Goal: Task Accomplishment & Management: Manage account settings

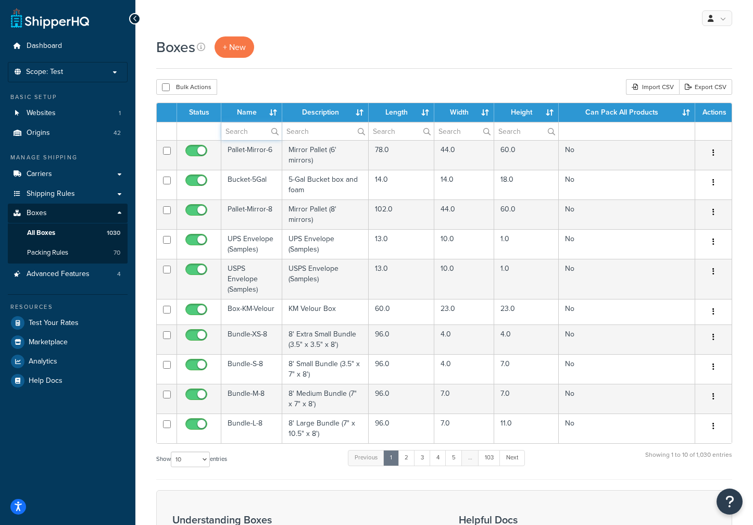
click at [242, 130] on input "text" at bounding box center [251, 131] width 60 height 18
type input "chan"
click at [276, 130] on label "chan" at bounding box center [251, 131] width 60 height 18
click at [276, 130] on input "chan" at bounding box center [251, 131] width 60 height 18
click at [61, 249] on span "Packing Rules" at bounding box center [47, 252] width 41 height 9
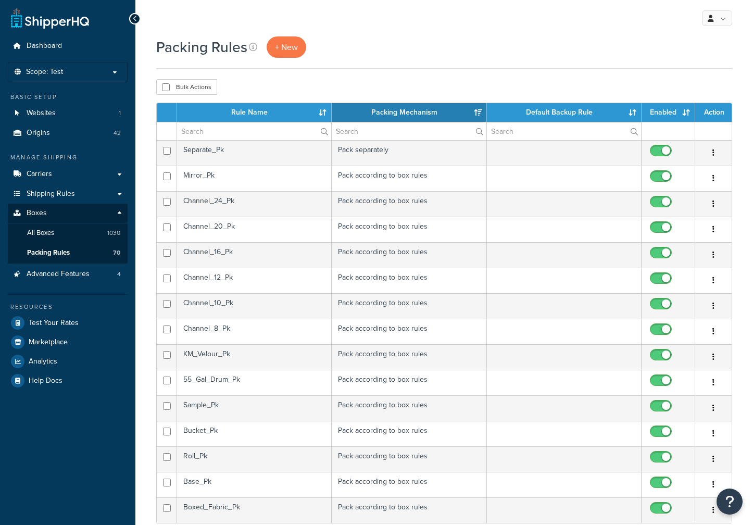
select select "15"
click at [193, 134] on input "text" at bounding box center [254, 131] width 154 height 18
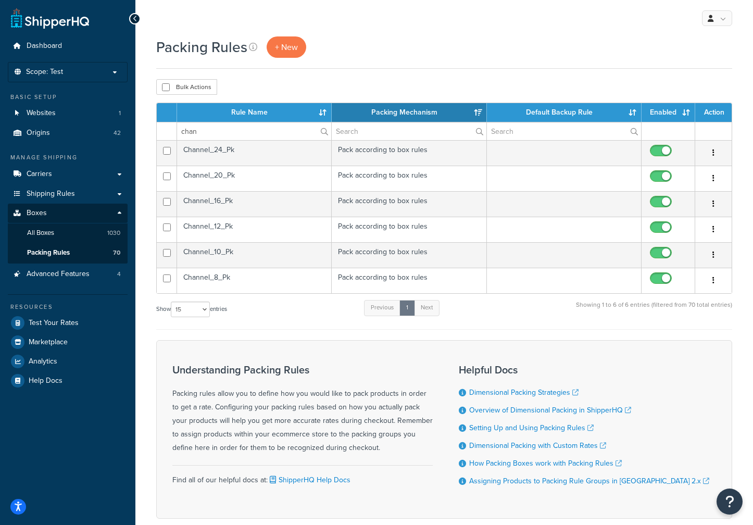
click at [224, 177] on td "Channel_20_Pk" at bounding box center [254, 179] width 155 height 26
click at [220, 133] on input "chan" at bounding box center [254, 131] width 154 height 18
drag, startPoint x: 220, startPoint y: 133, endPoint x: 132, endPoint y: 125, distance: 88.4
click at [132, 125] on div "Dashboard Scope: Test Live Development Integration Basic Setup Websites 1 Origi…" at bounding box center [376, 290] width 753 height 581
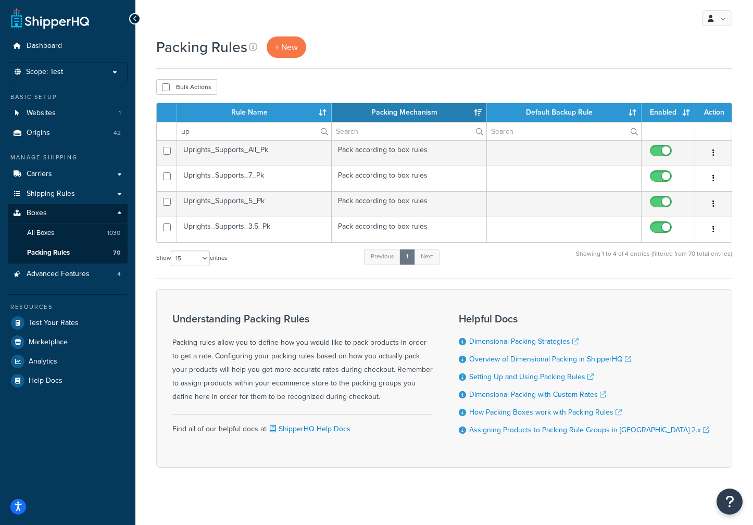
click at [232, 231] on td "Uprights_Supports_3.5_Pk" at bounding box center [254, 230] width 155 height 26
click at [259, 202] on td "Uprights_Supports_5_Pk" at bounding box center [254, 204] width 155 height 26
click at [238, 171] on td "Uprights_Supports_7_Pk" at bounding box center [254, 179] width 155 height 26
click at [237, 151] on td "Uprights_Supports_All_Pk" at bounding box center [254, 153] width 155 height 26
click at [218, 131] on input "up" at bounding box center [254, 131] width 154 height 18
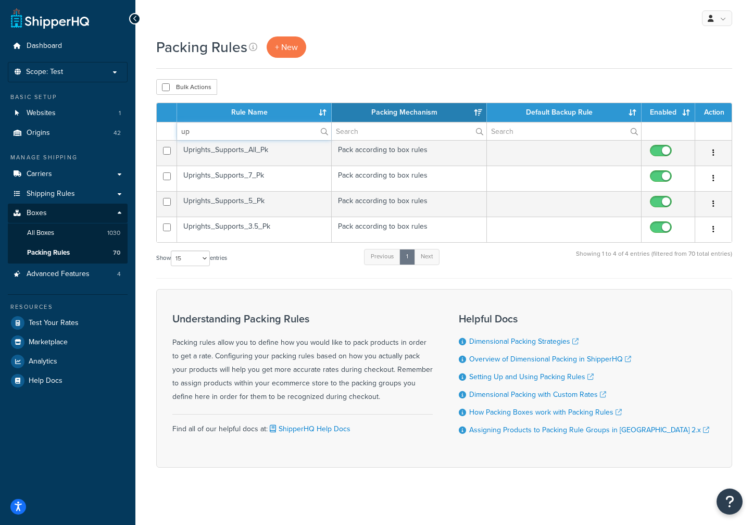
type input "u"
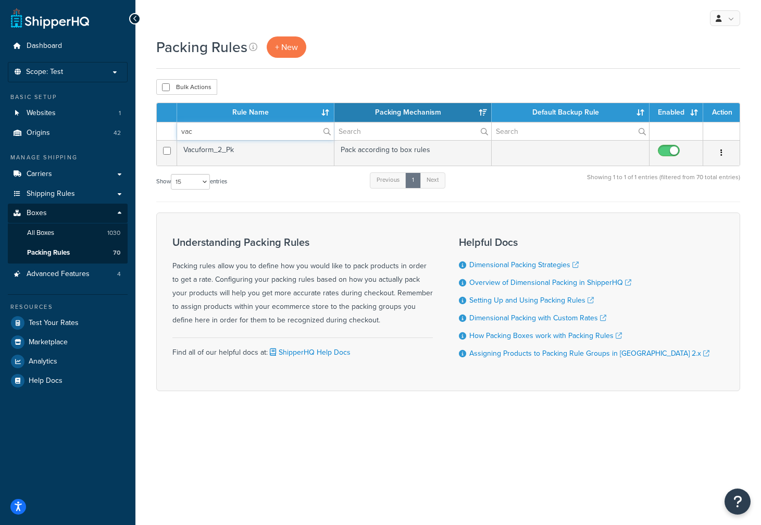
type input "vac"
click at [282, 155] on td "Vacuform_2_Pk" at bounding box center [255, 153] width 157 height 26
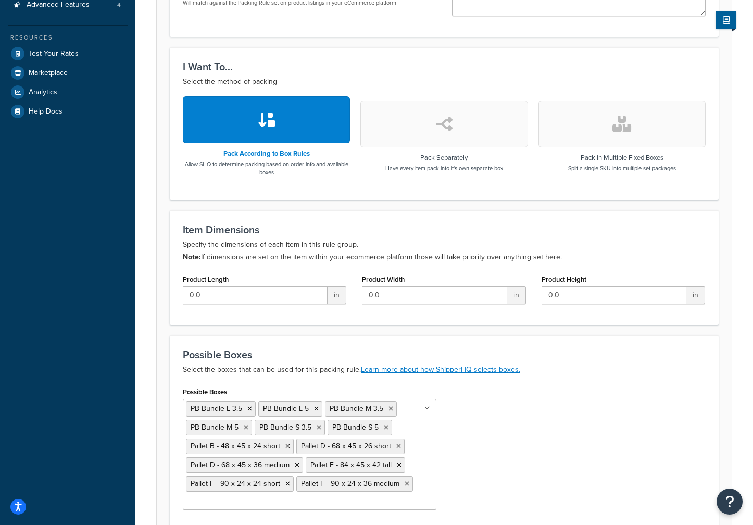
scroll to position [365, 0]
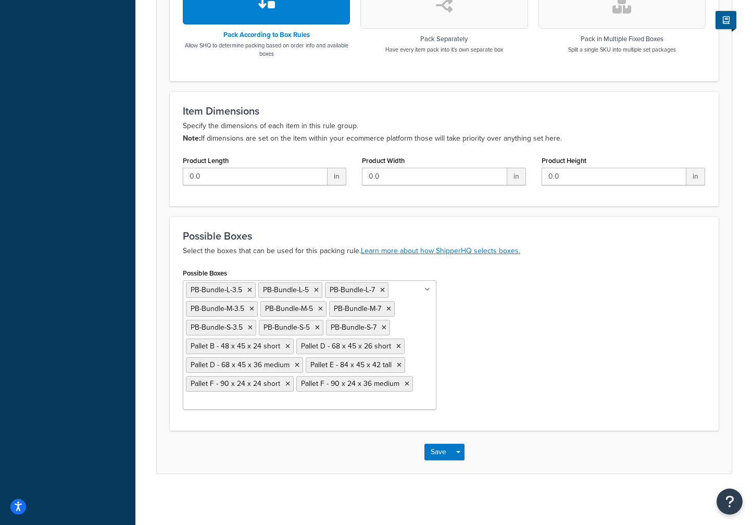
scroll to position [390, 0]
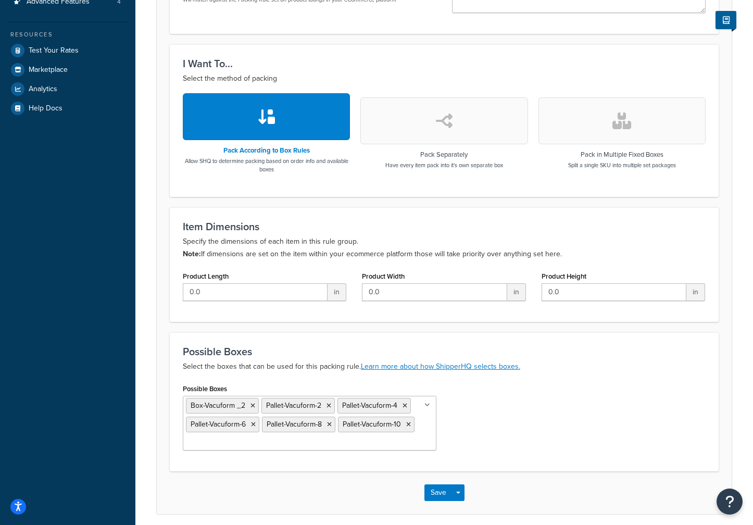
scroll to position [315, 0]
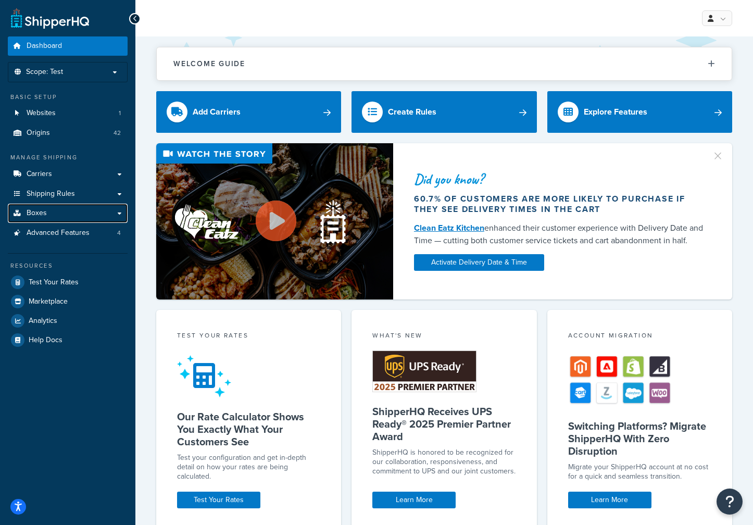
click at [70, 209] on link "Boxes" at bounding box center [68, 213] width 120 height 19
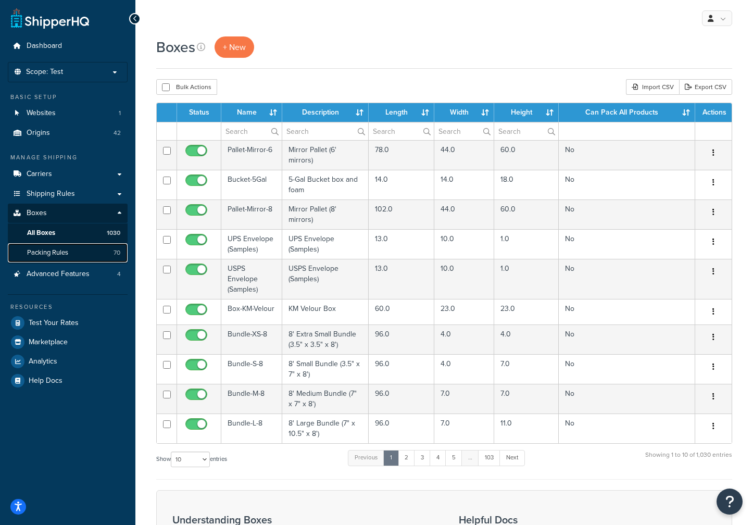
click at [73, 247] on link "Packing Rules 70" at bounding box center [68, 252] width 120 height 19
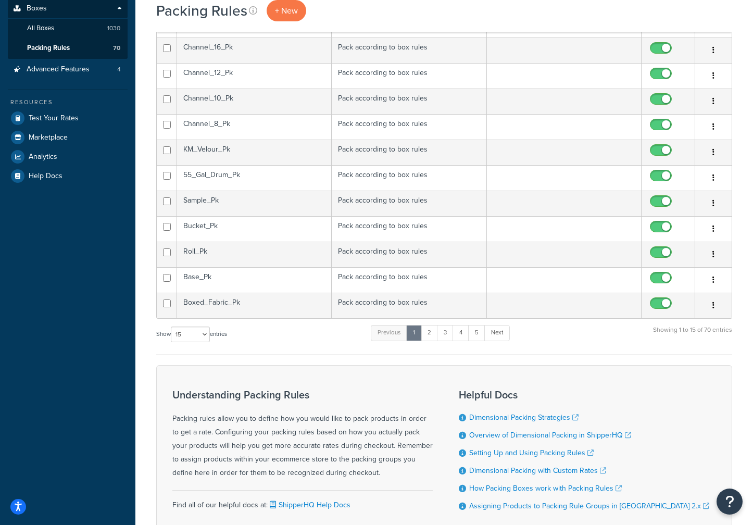
scroll to position [78, 0]
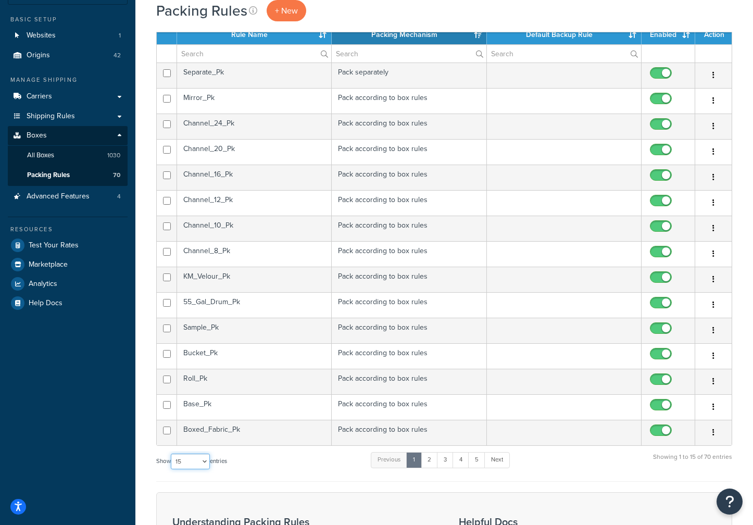
click at [206, 462] on select "10 15 25 50 100" at bounding box center [190, 462] width 39 height 16
select select "100"
click at [172, 469] on select "10 15 25 50 100" at bounding box center [190, 462] width 39 height 16
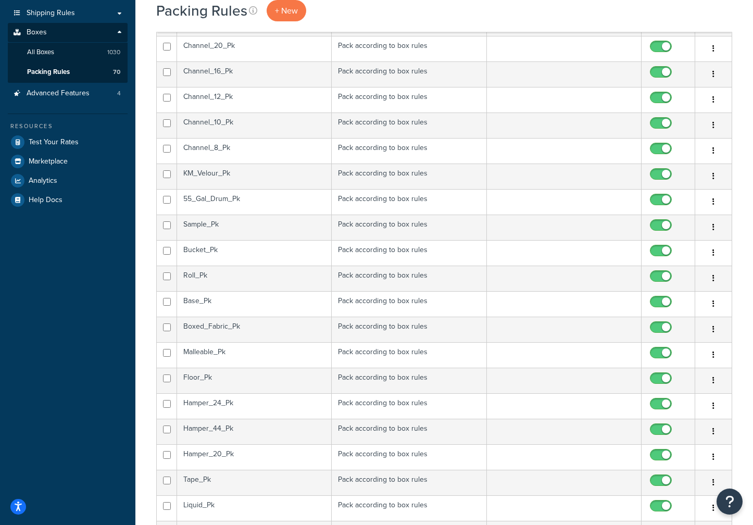
scroll to position [182, 0]
click at [234, 357] on td "Malleable_Pk" at bounding box center [254, 354] width 155 height 26
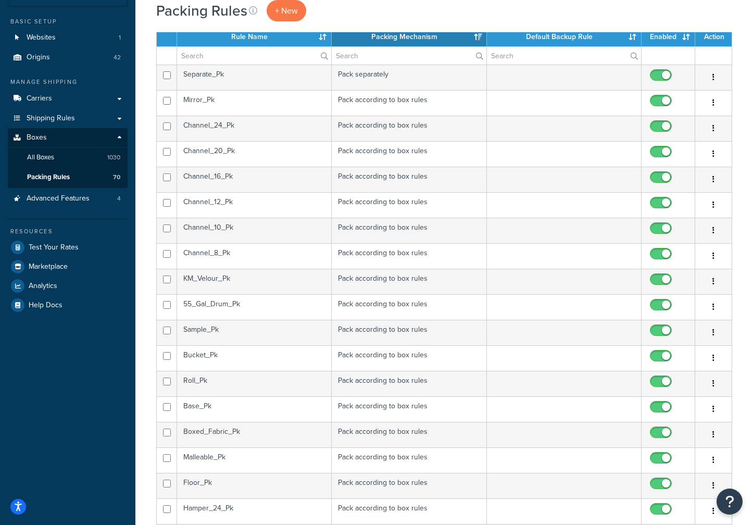
scroll to position [0, 0]
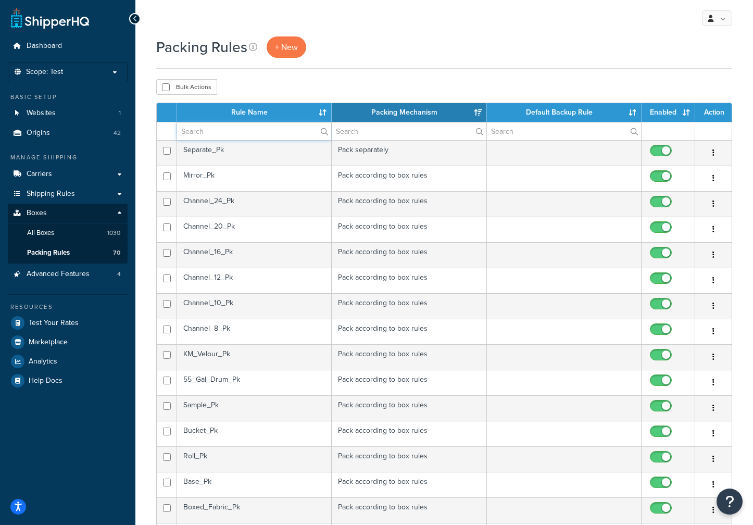
click at [245, 127] on input "text" at bounding box center [254, 131] width 154 height 18
click at [256, 109] on th "Rule Name" at bounding box center [254, 112] width 155 height 19
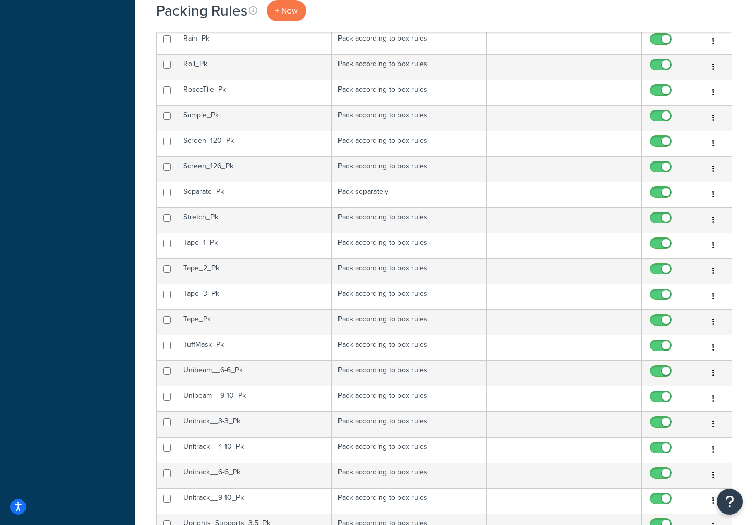
scroll to position [1377, 0]
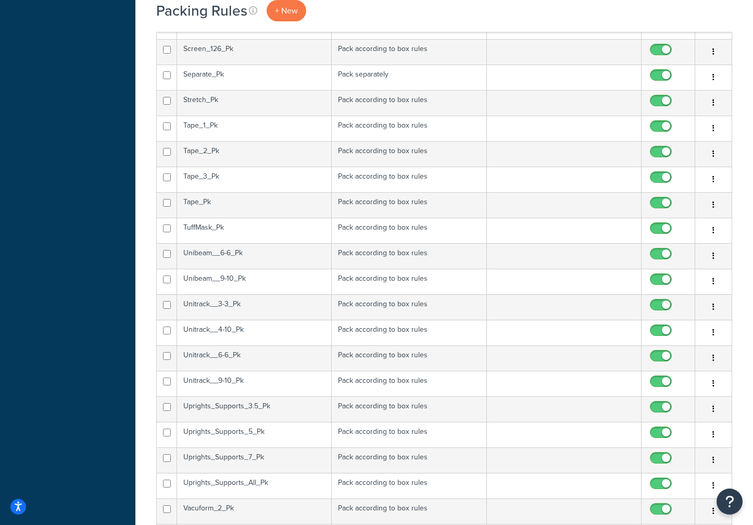
click at [223, 123] on td "Tape_1_Pk" at bounding box center [254, 129] width 155 height 26
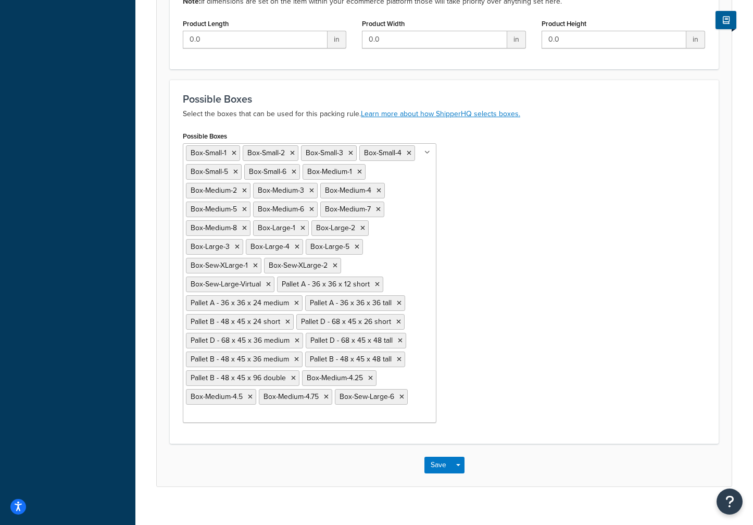
scroll to position [540, 0]
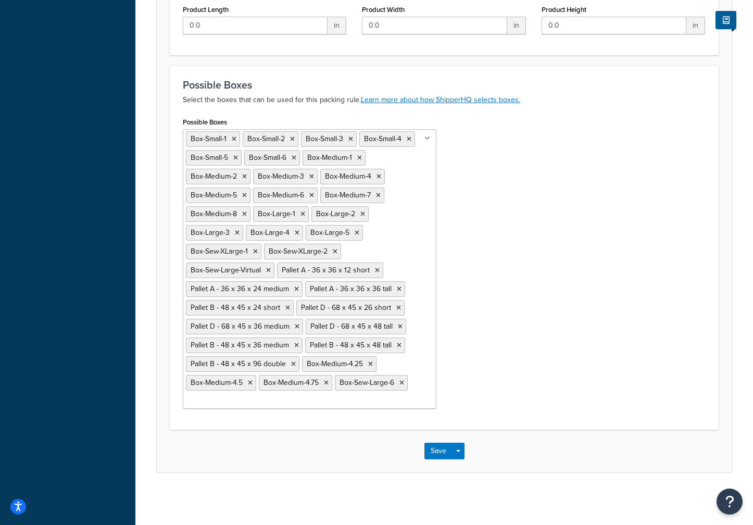
click at [556, 193] on div "Possible Boxes Box-Small-1 Box-Small-2 Box-Small-3 Box-Small-4 Box-Small-5 Box-…" at bounding box center [444, 266] width 539 height 302
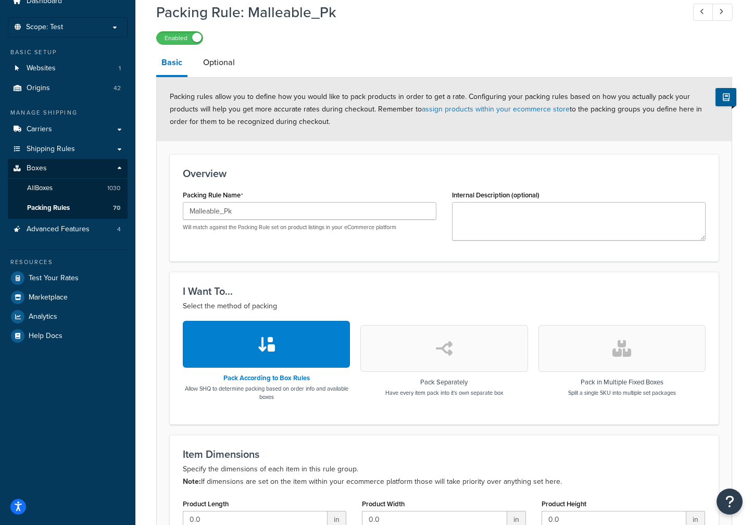
scroll to position [0, 0]
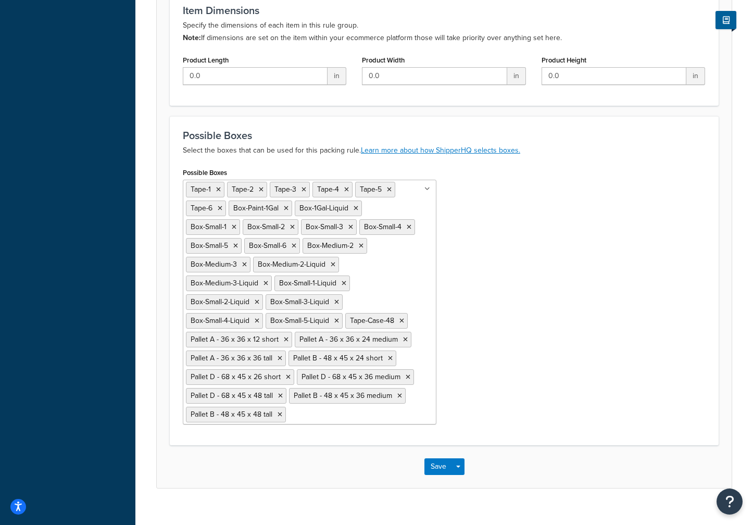
scroll to position [341, 0]
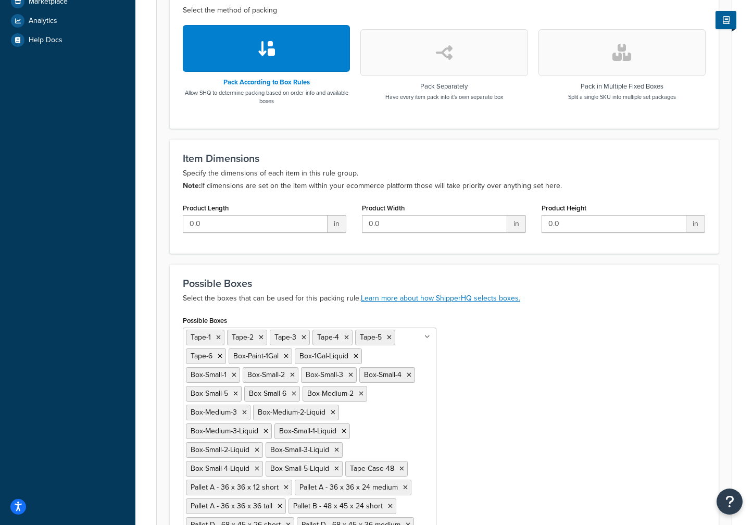
click at [119, 320] on div "Dashboard Scope: Test Basic Setup Websites 1 Origins 42 Manage Shipping Carrier…" at bounding box center [67, 173] width 135 height 1029
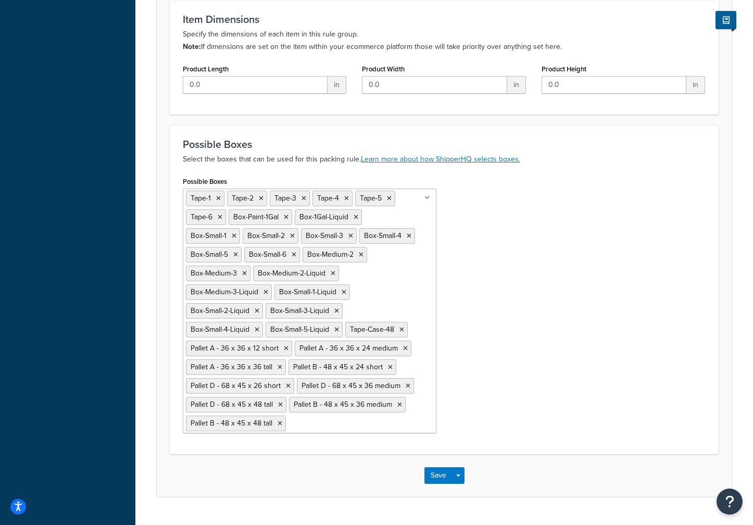
scroll to position [505, 0]
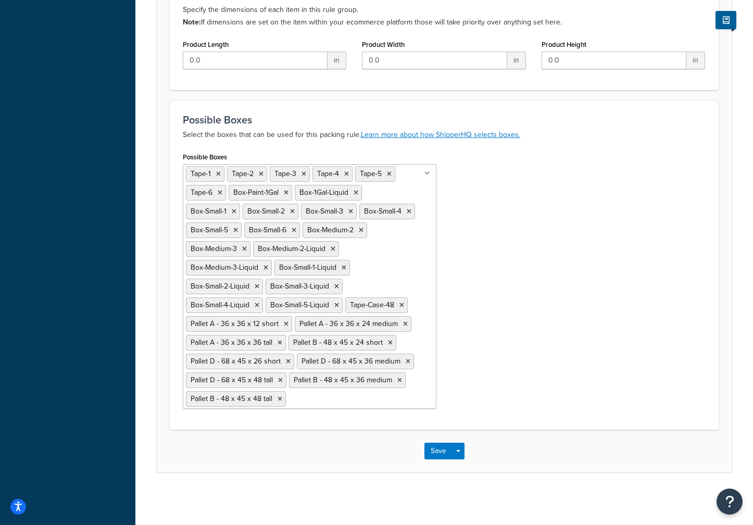
click at [649, 284] on div "Possible Boxes Tape-1 Tape-2 Tape-3 Tape-4 Tape-5 Tape-6 Box-Paint-1Gal Box-1Ga…" at bounding box center [444, 282] width 539 height 267
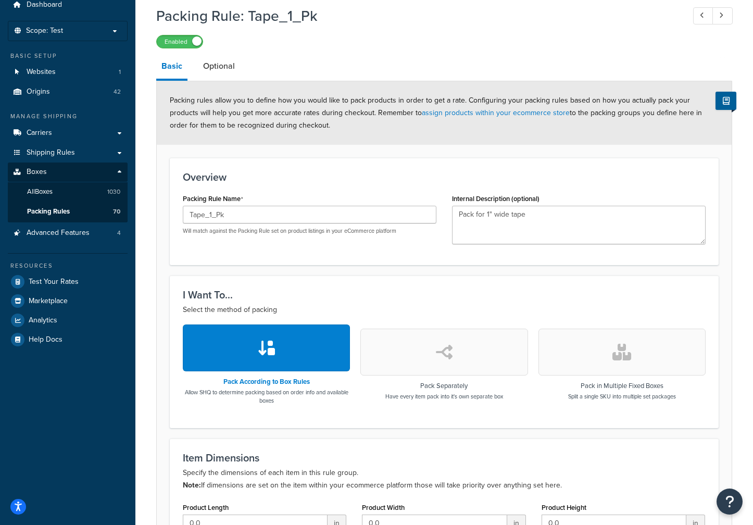
scroll to position [0, 0]
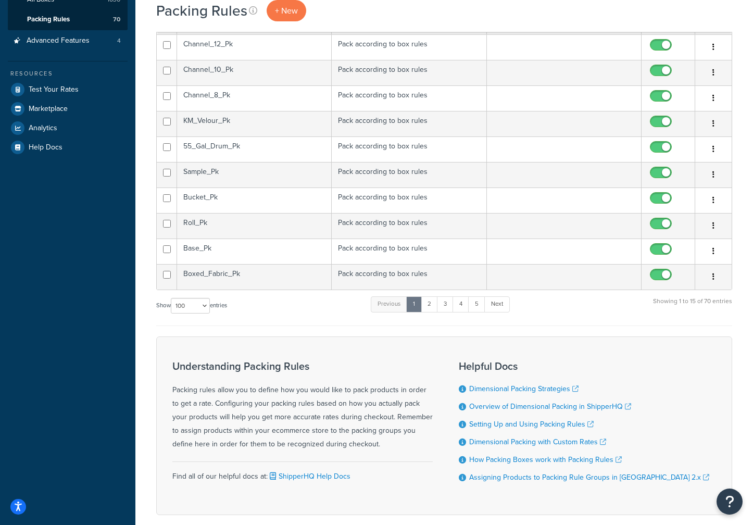
scroll to position [234, 0]
click at [205, 307] on select "10 15 25 50 100" at bounding box center [190, 305] width 39 height 16
click at [172, 313] on select "10 15 25 50 100" at bounding box center [190, 305] width 39 height 16
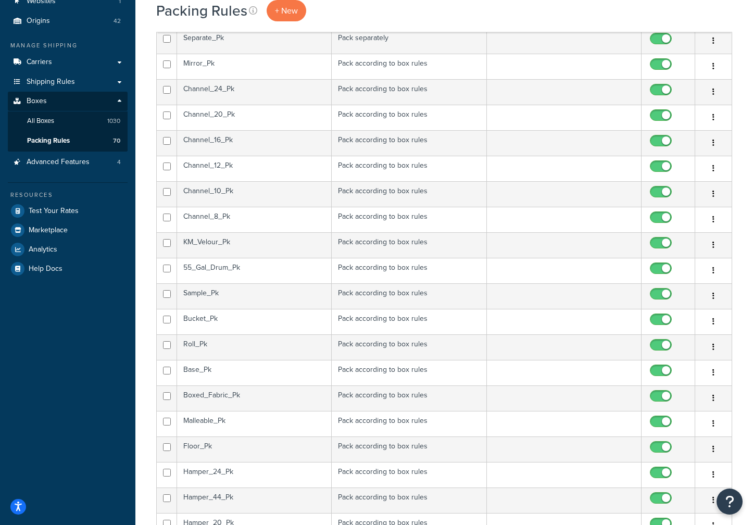
scroll to position [26, 0]
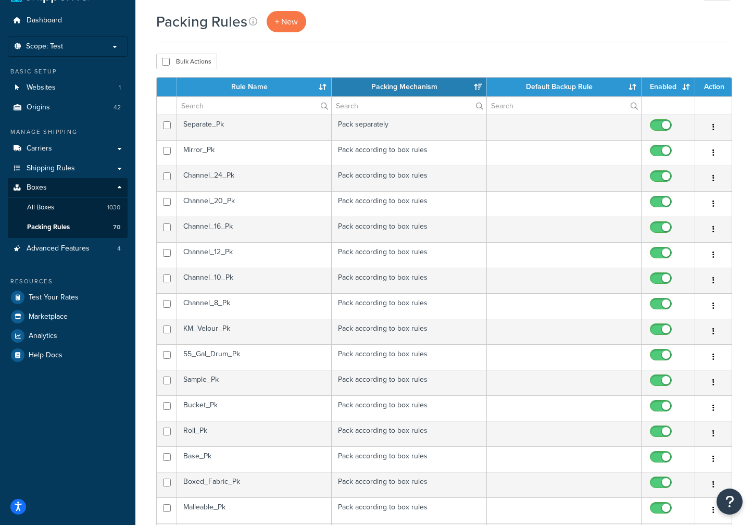
click at [252, 89] on th "Rule Name" at bounding box center [254, 87] width 155 height 19
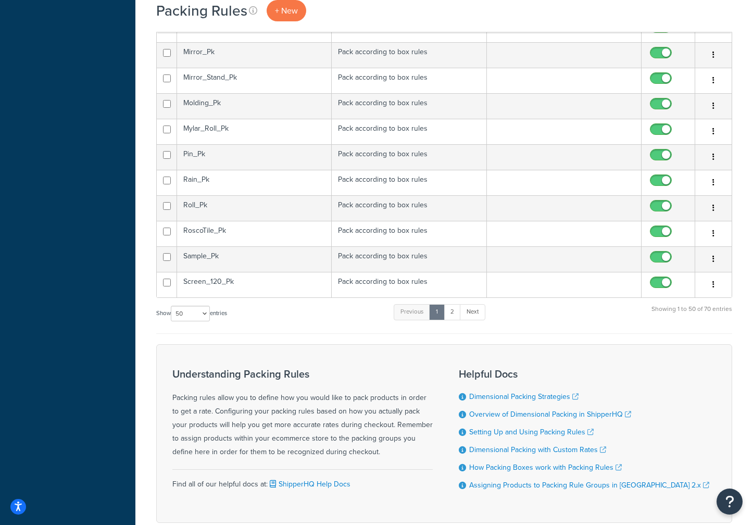
scroll to position [1119, 0]
click at [205, 316] on select "10 15 25 50 100" at bounding box center [190, 313] width 39 height 16
select select "100"
click at [172, 321] on select "10 15 25 50 100" at bounding box center [190, 313] width 39 height 16
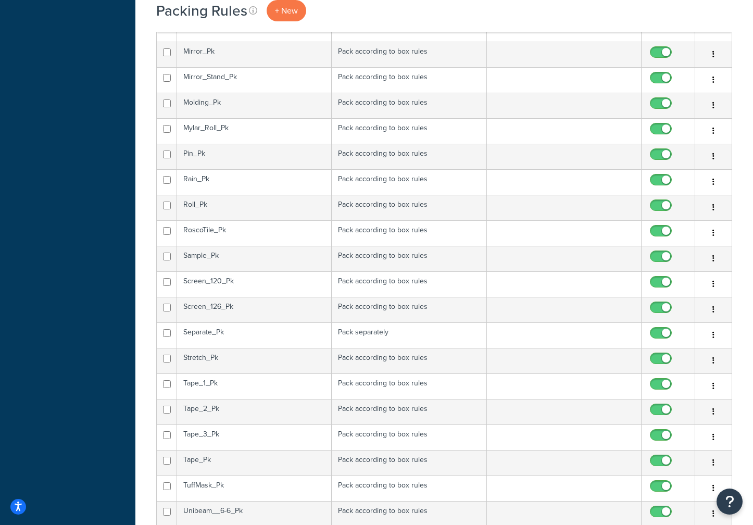
click at [239, 358] on td "Stretch_Pk" at bounding box center [254, 361] width 155 height 26
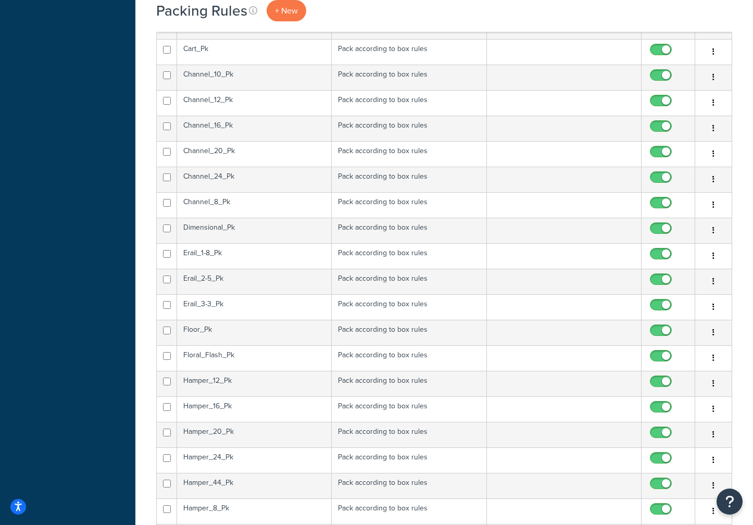
scroll to position [546, 0]
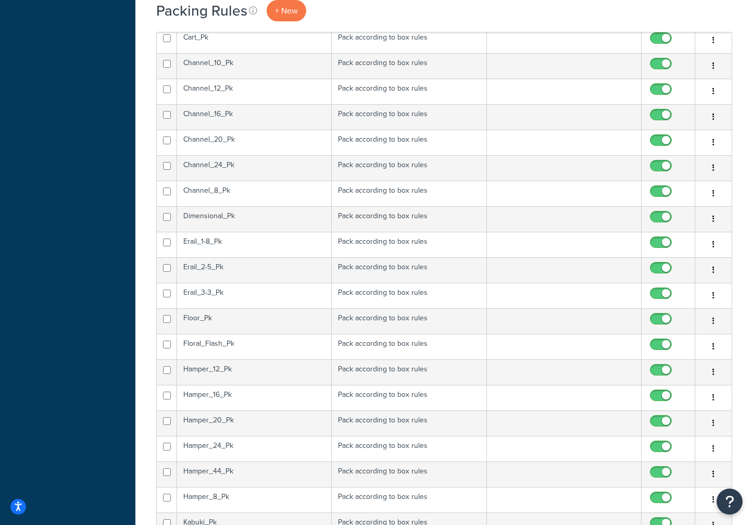
click at [249, 216] on td "Dimensional_Pk" at bounding box center [254, 219] width 155 height 26
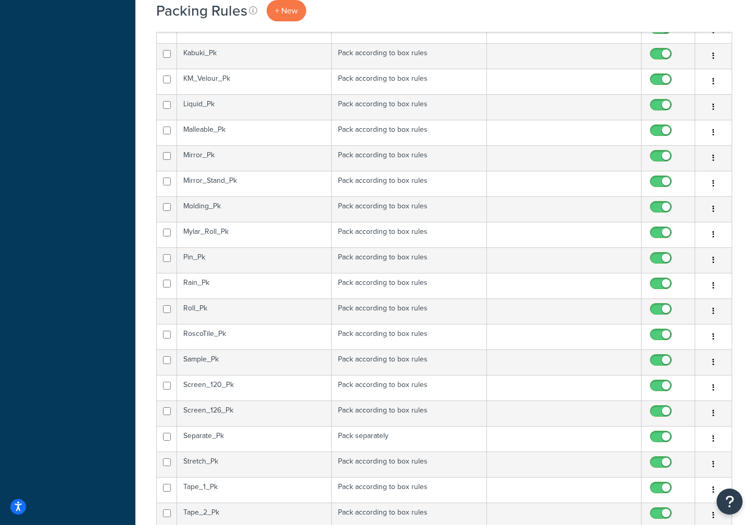
scroll to position [1119, 0]
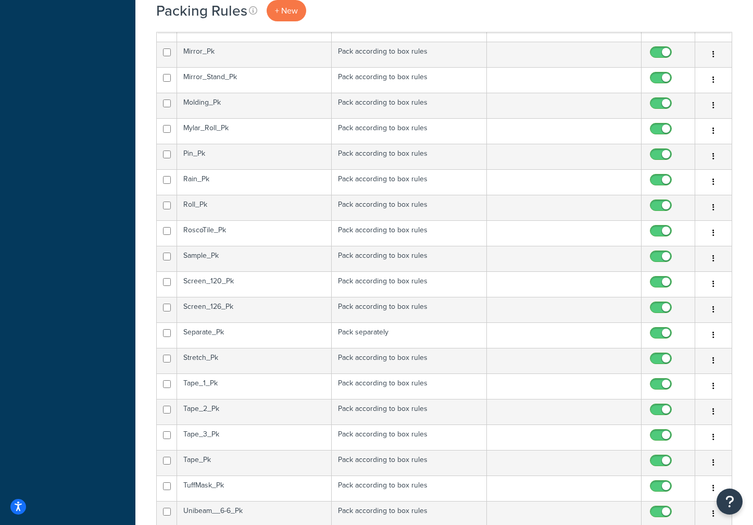
click at [219, 156] on td "Pin_Pk" at bounding box center [254, 157] width 155 height 26
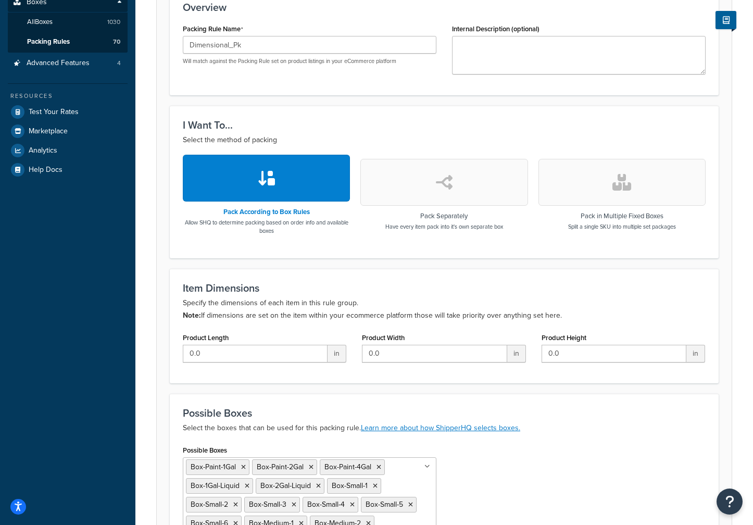
scroll to position [3, 0]
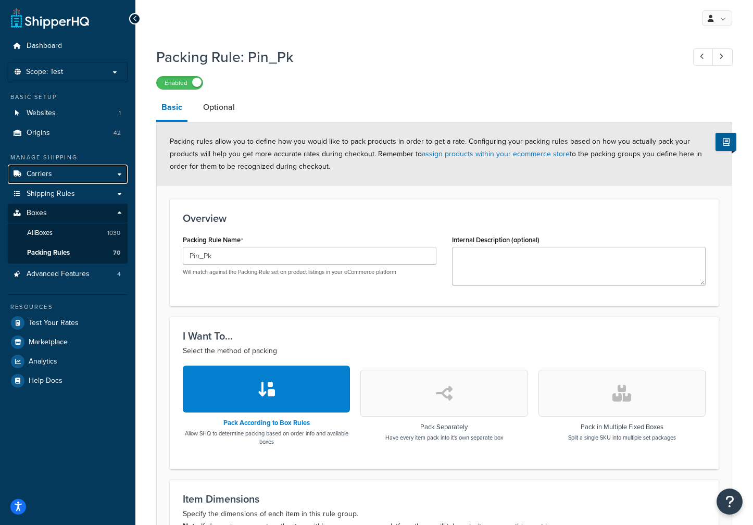
click at [51, 173] on span "Carriers" at bounding box center [40, 174] width 26 height 9
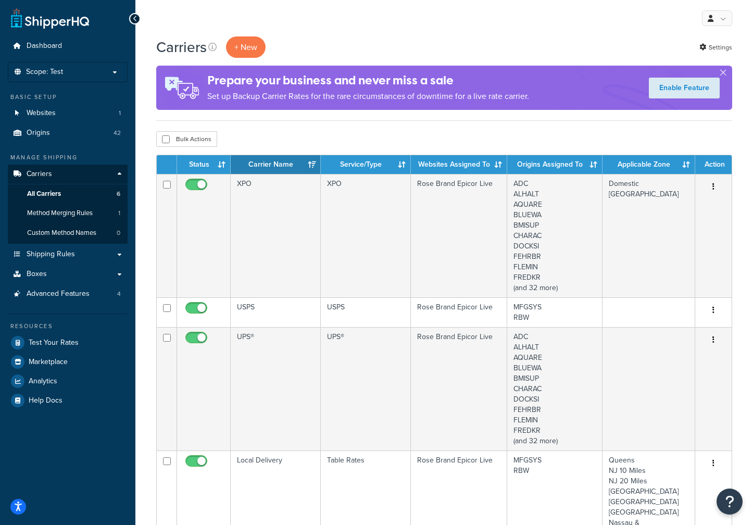
click at [268, 347] on td "UPS®" at bounding box center [276, 388] width 90 height 123
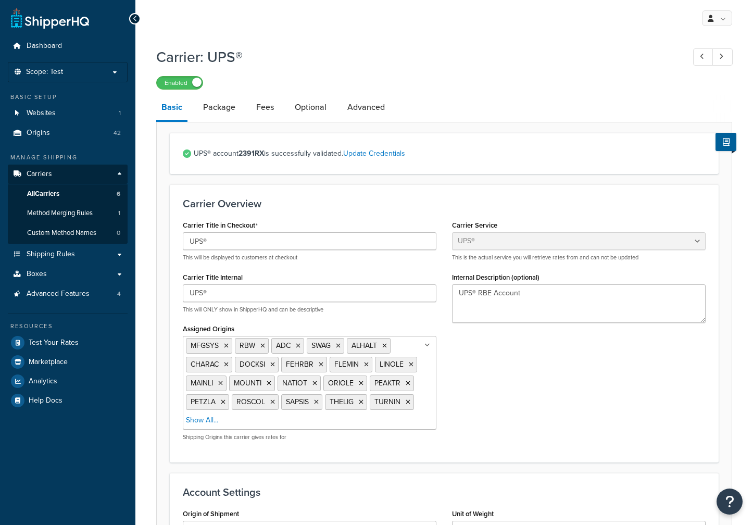
select select "ups"
select select "us"
select select "04"
click at [228, 110] on link "Package" at bounding box center [219, 107] width 43 height 25
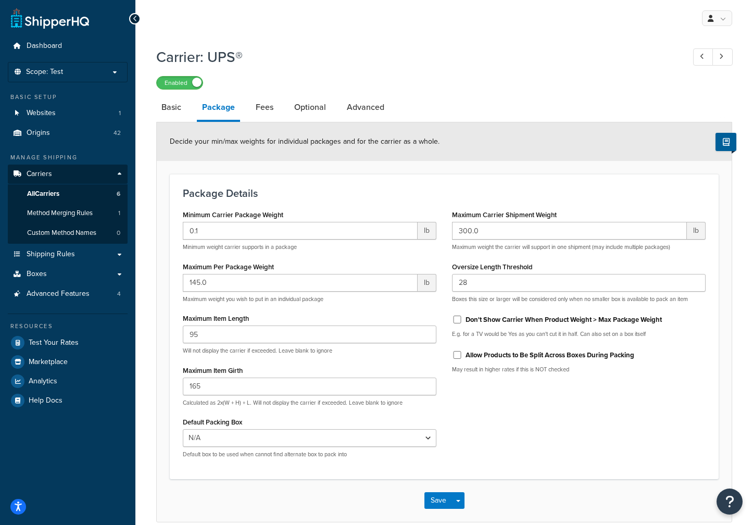
click at [491, 40] on div "My Profile Billing Global Settings Contact Us Logout Carrier: UPS® Enabled Basi…" at bounding box center [444, 287] width 618 height 574
